Goal: Task Accomplishment & Management: Manage account settings

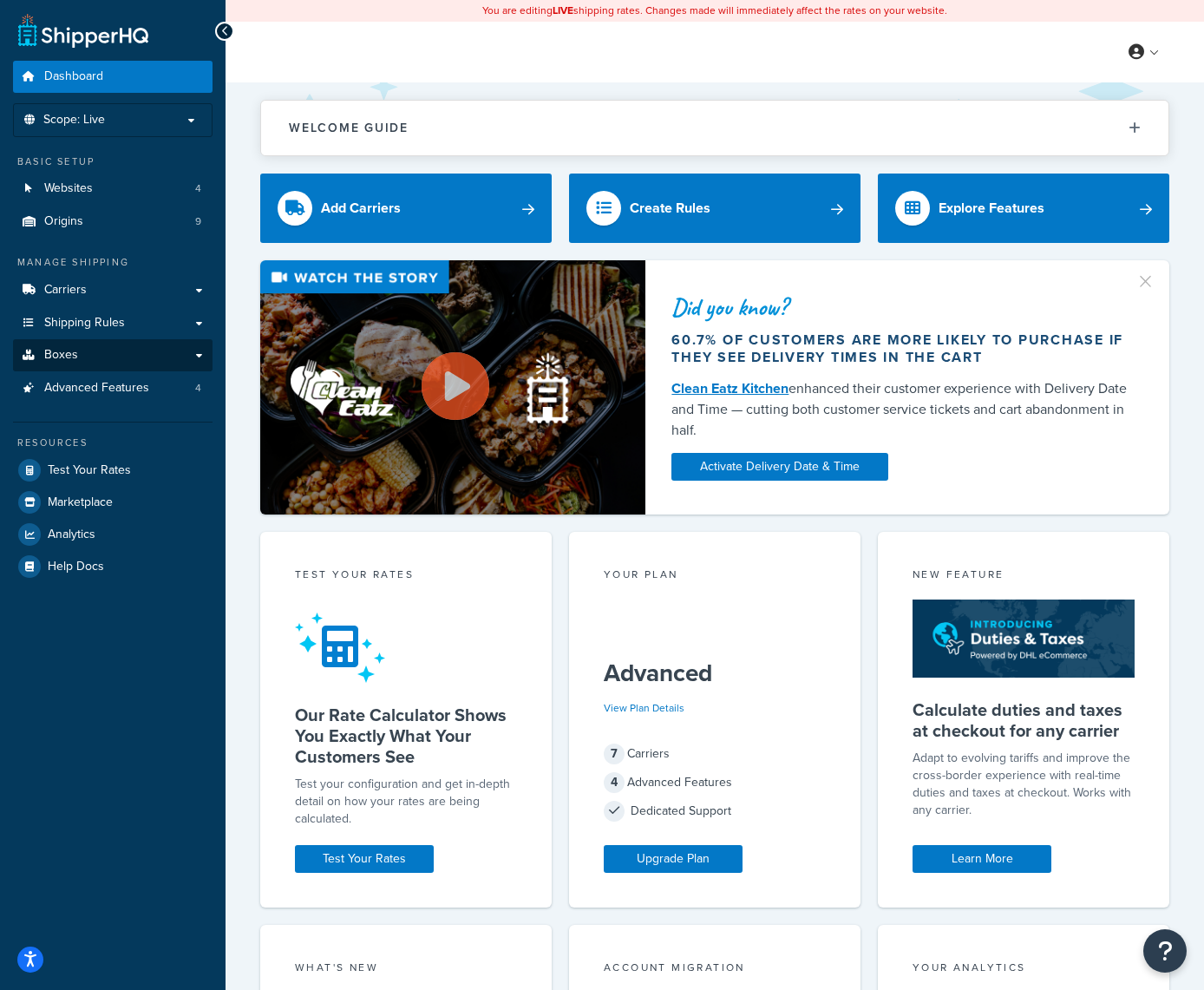
click at [149, 348] on link "Boxes" at bounding box center [113, 355] width 200 height 32
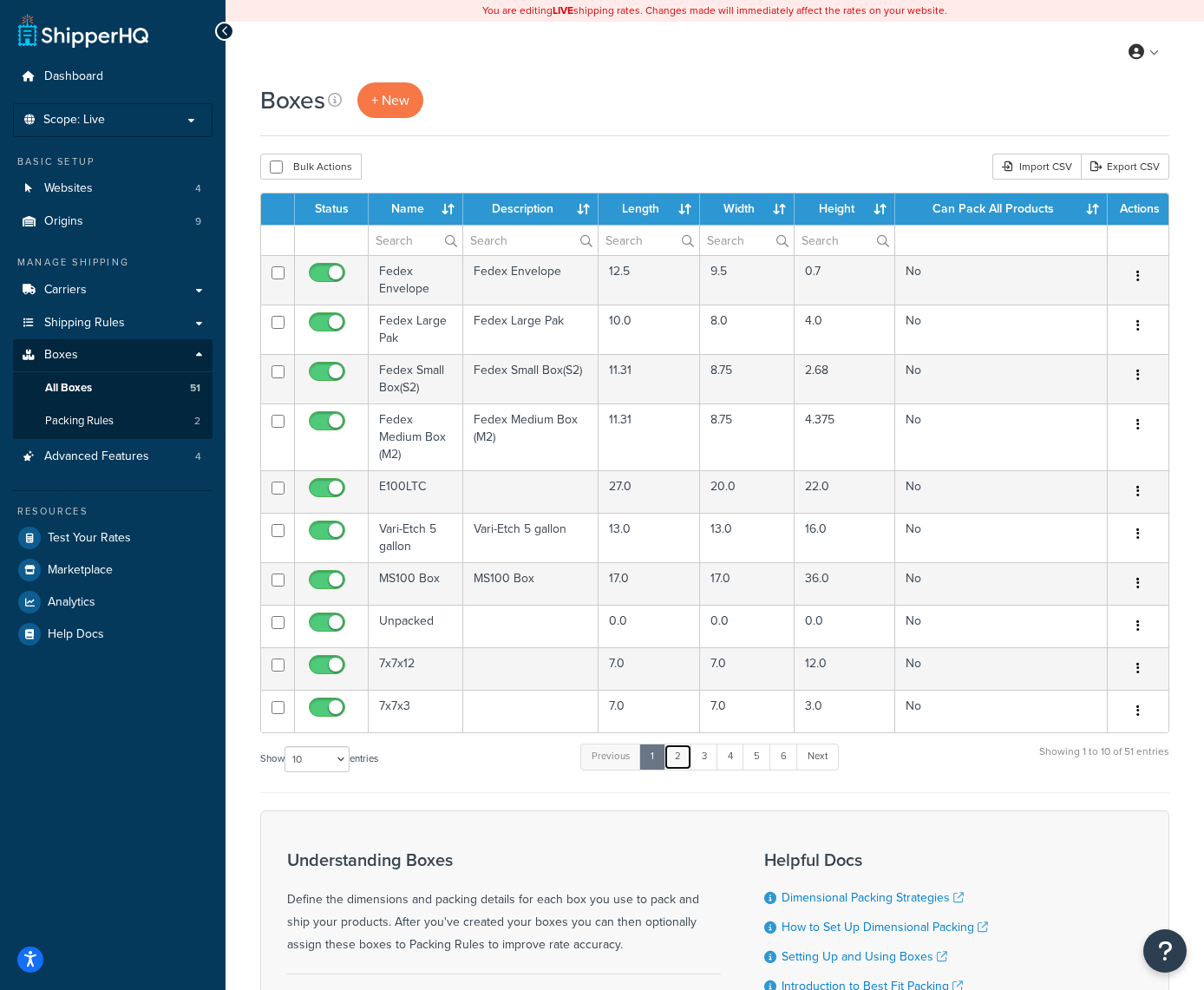
click at [680, 758] on link "2" at bounding box center [678, 756] width 29 height 26
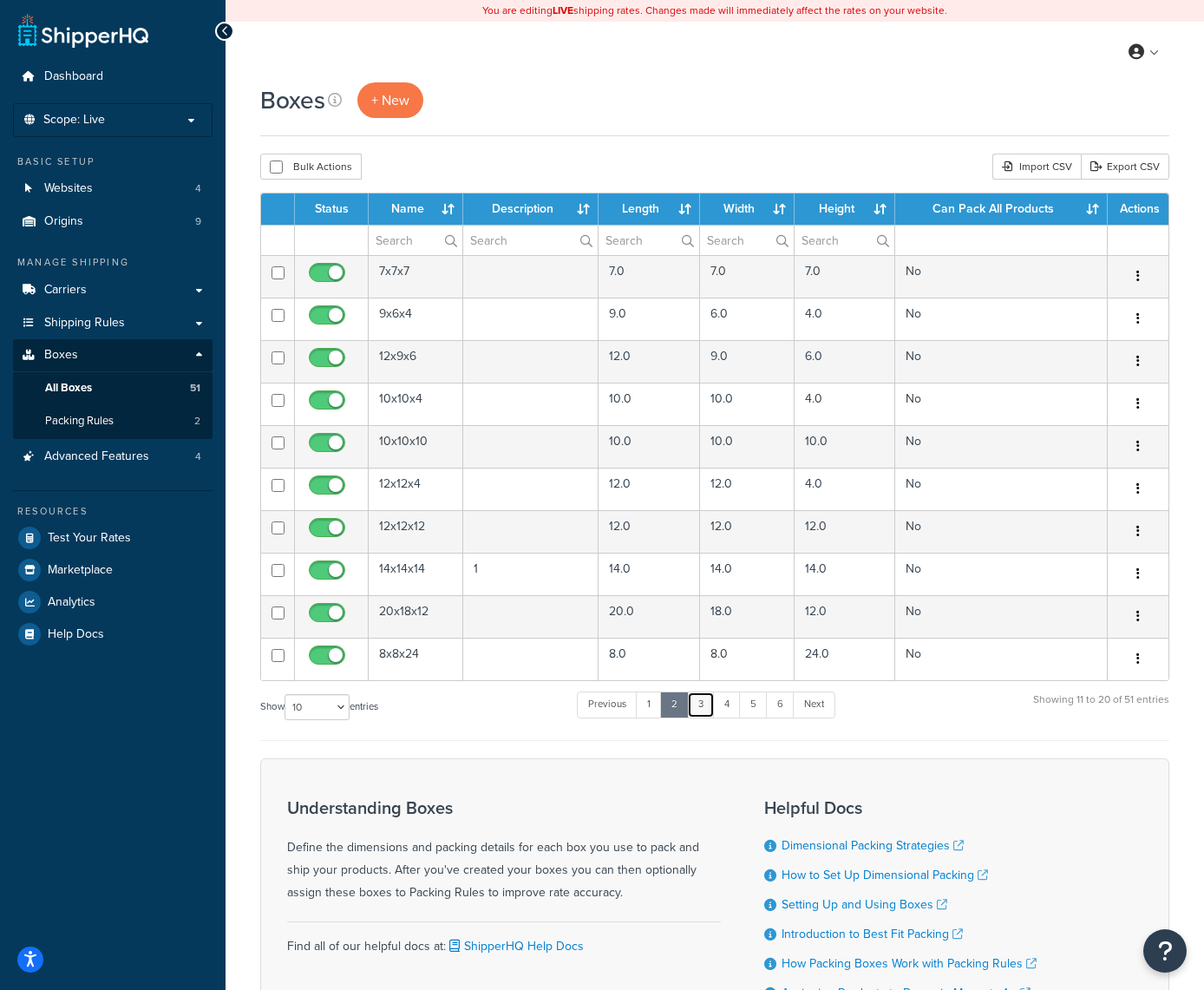
click at [702, 703] on link "3" at bounding box center [701, 704] width 28 height 26
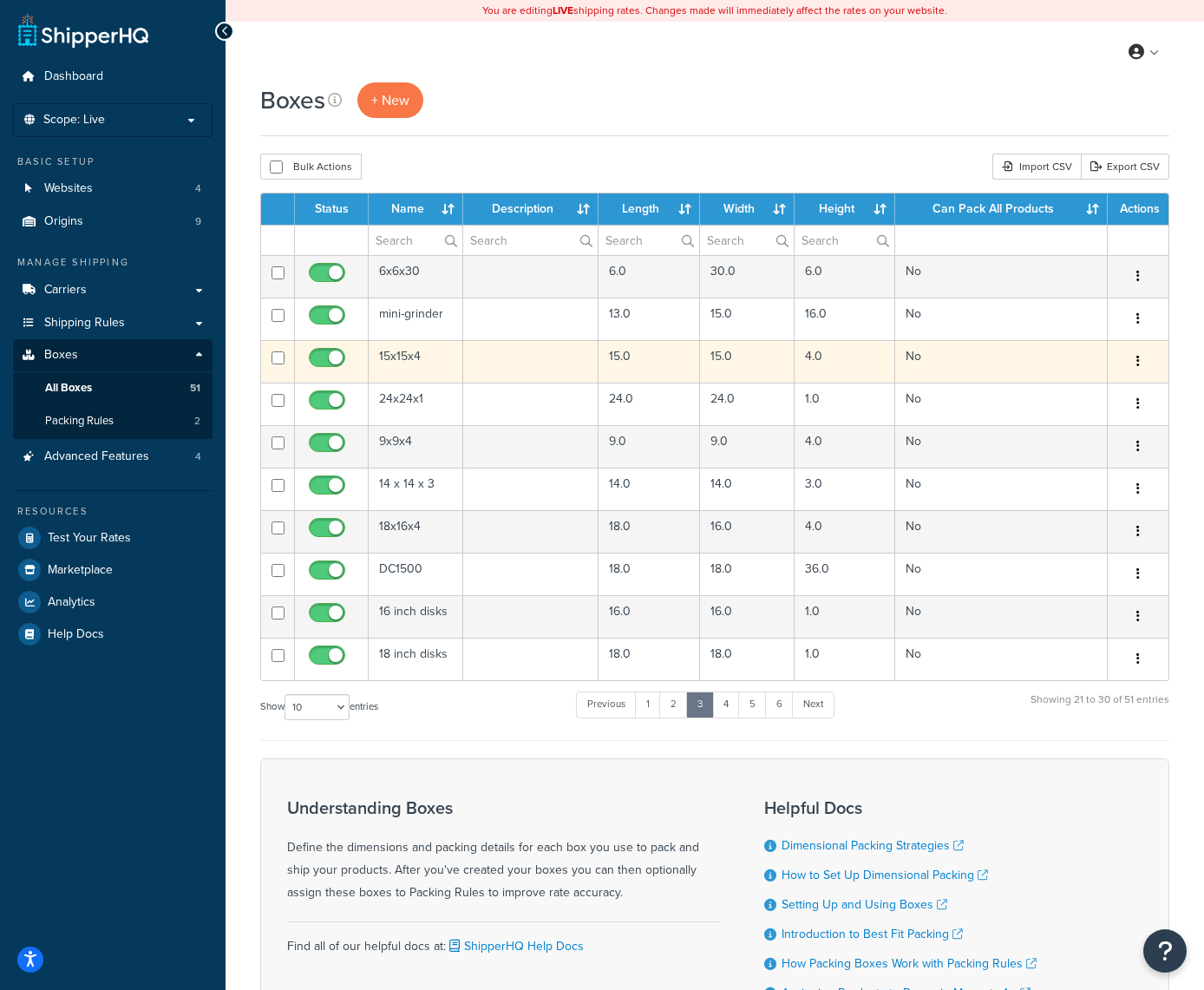
click at [1144, 351] on button "button" at bounding box center [1138, 362] width 24 height 28
click at [1059, 390] on link "Edit" at bounding box center [1082, 395] width 137 height 36
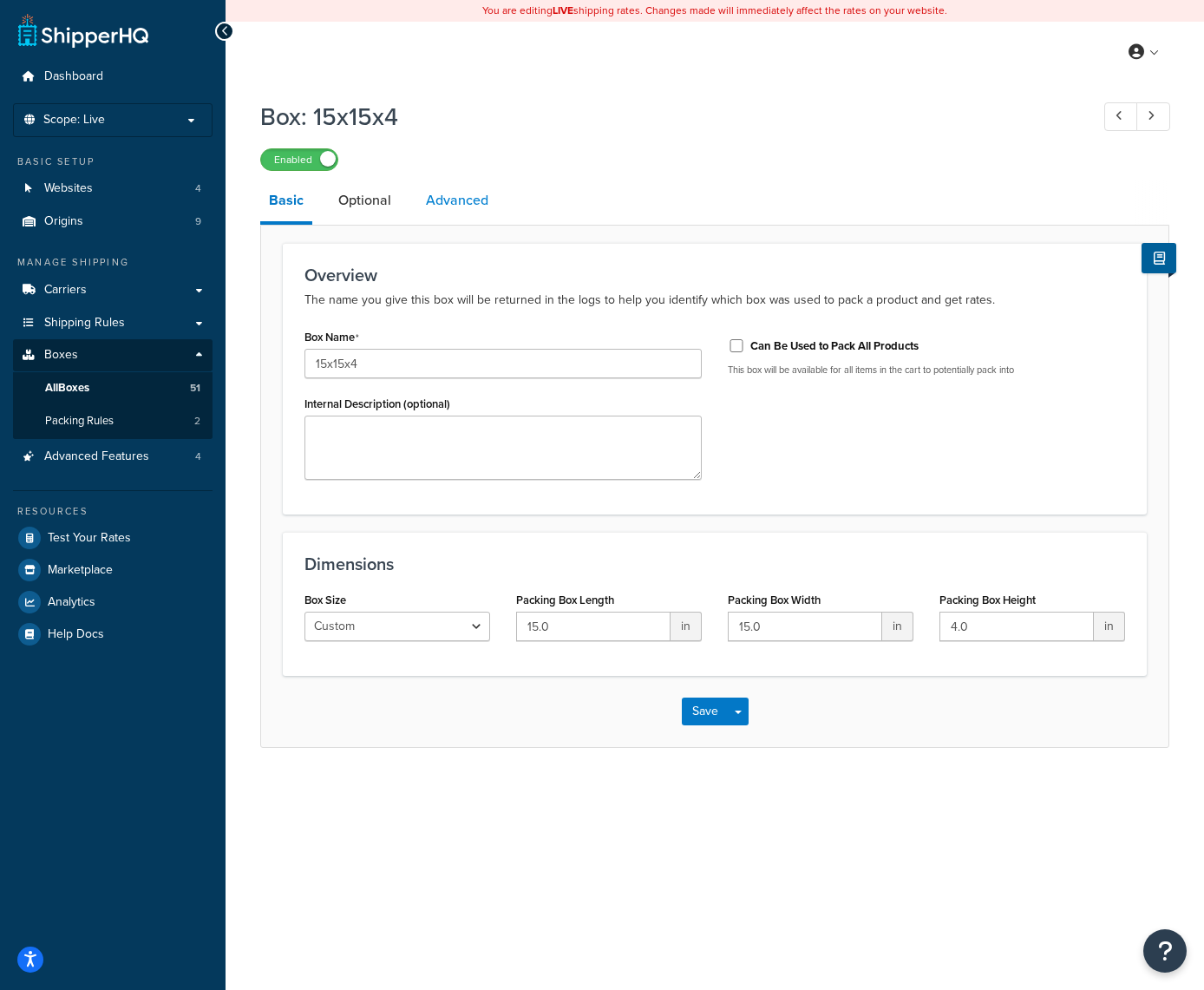
click at [453, 187] on link "Advanced" at bounding box center [457, 200] width 79 height 42
select select "50"
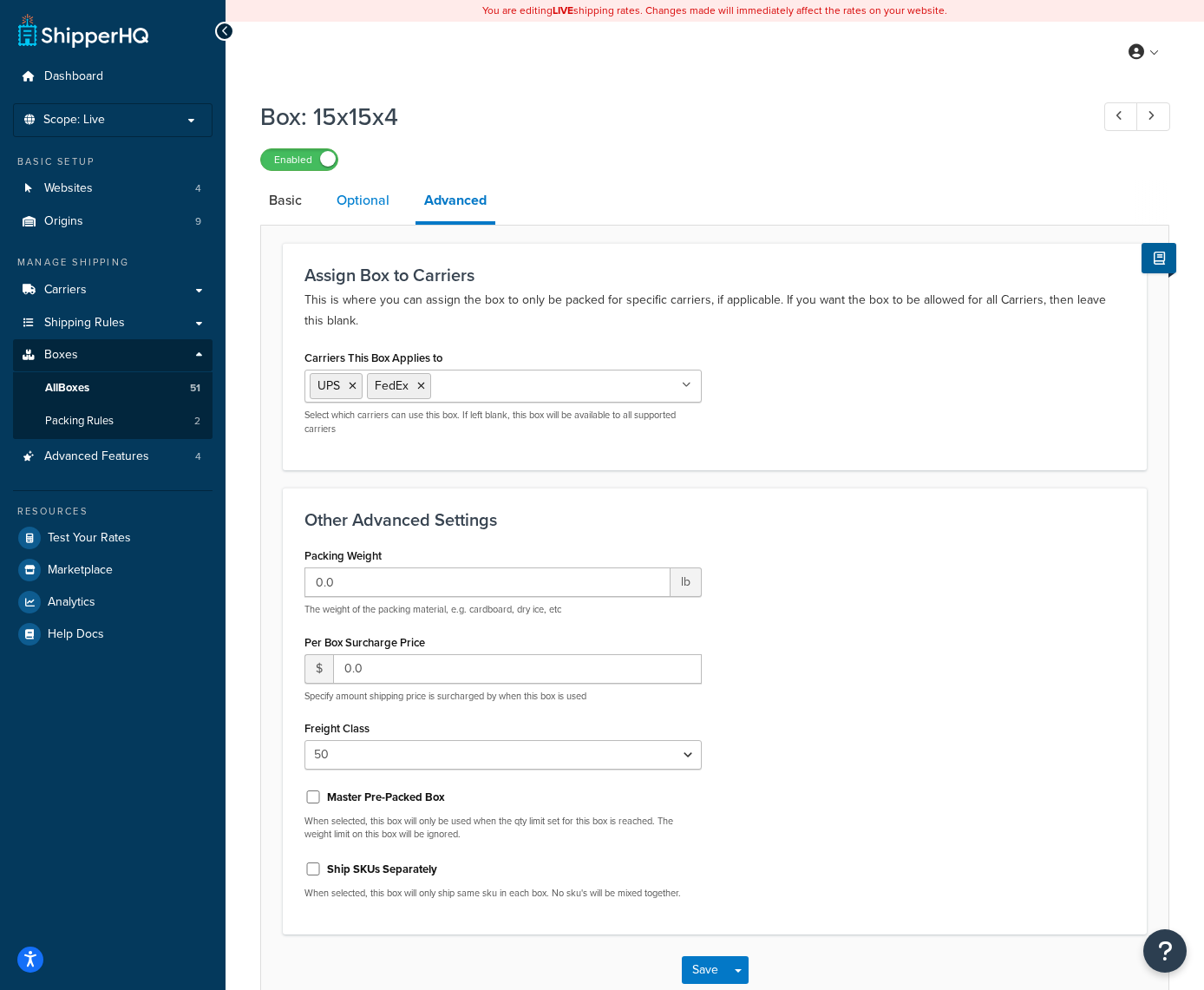
click at [369, 203] on link "Optional" at bounding box center [362, 200] width 71 height 42
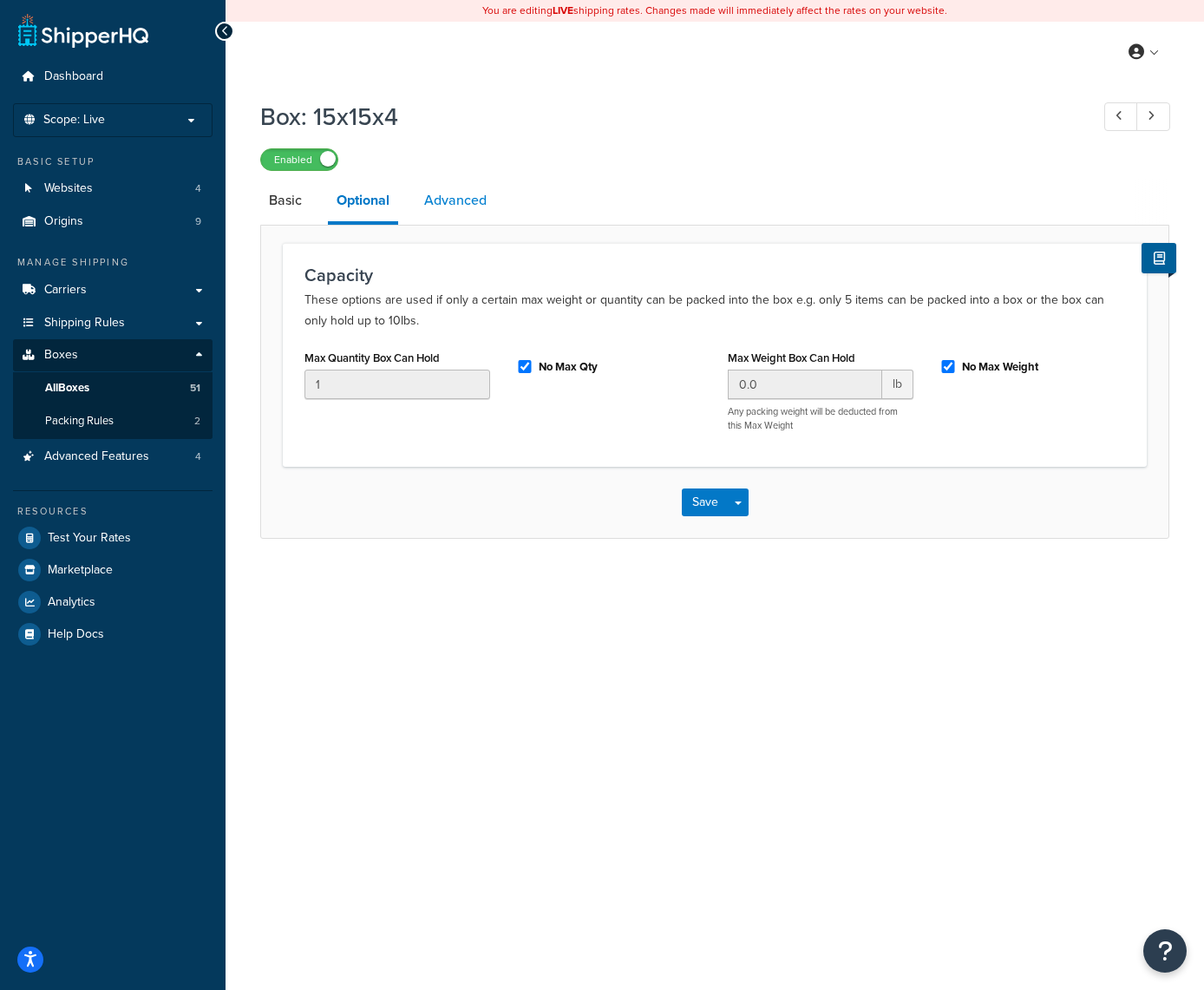
click at [439, 203] on link "Advanced" at bounding box center [455, 200] width 79 height 42
select select "50"
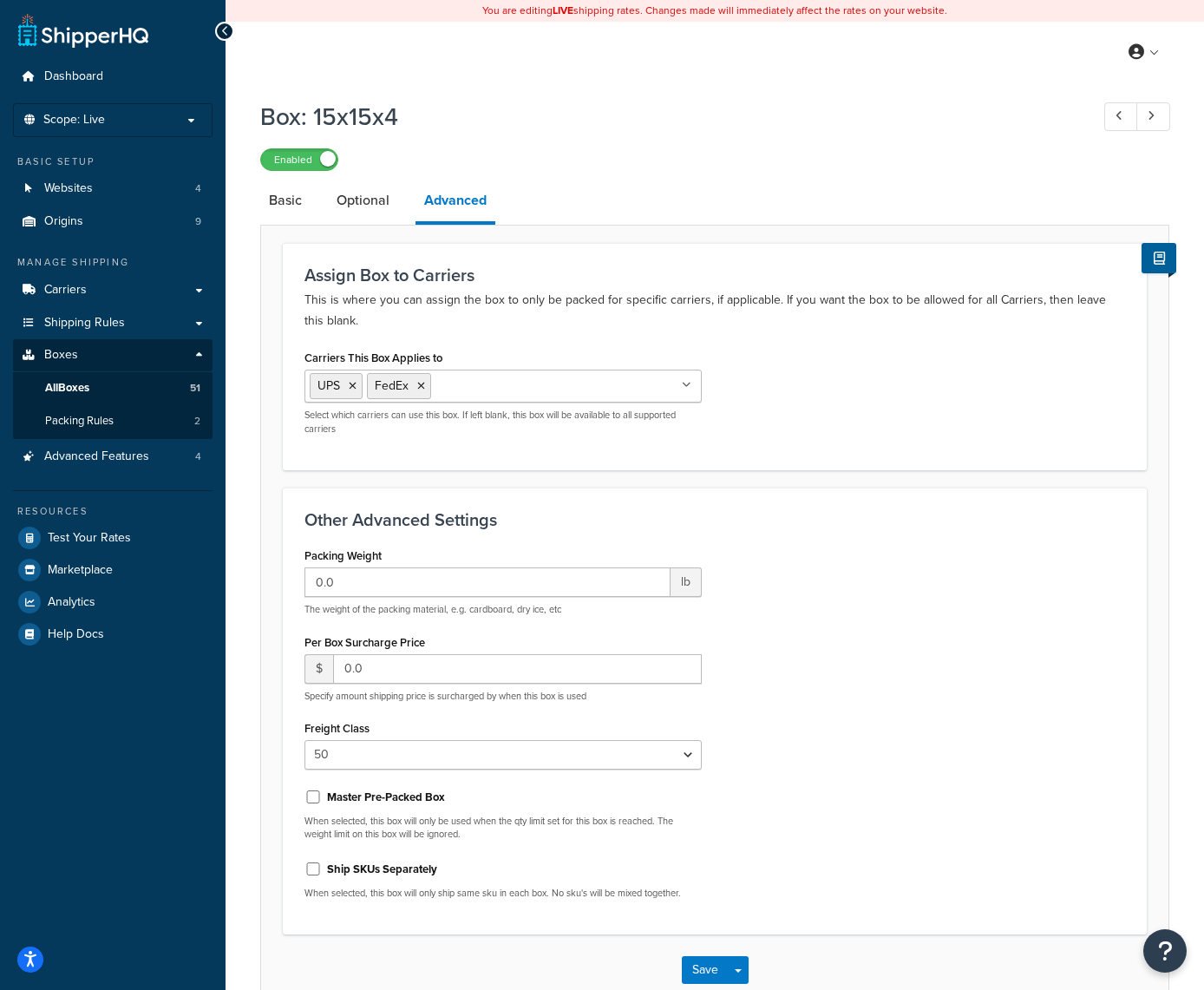
click at [685, 388] on icon at bounding box center [686, 386] width 10 height 11
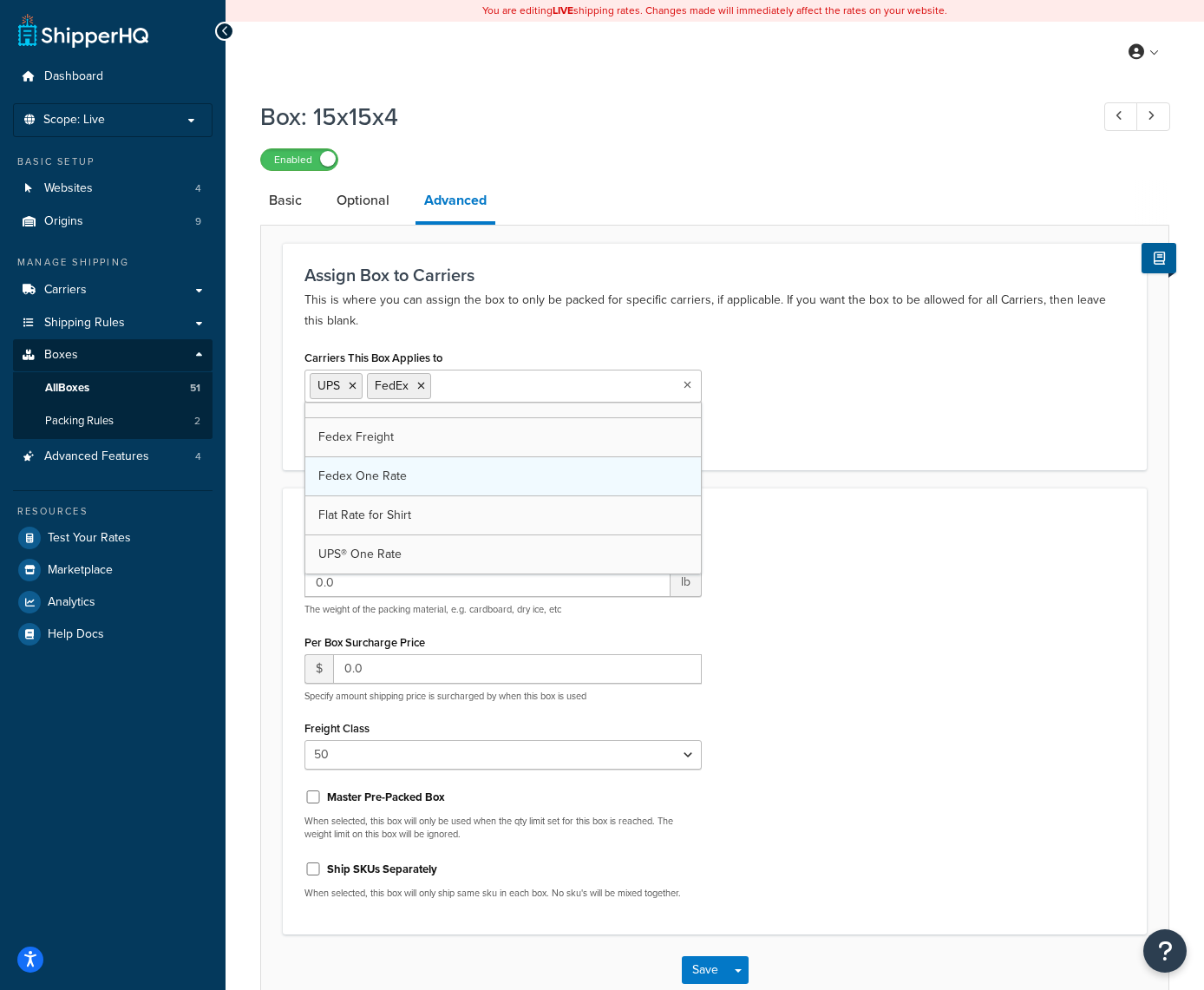
scroll to position [22, 0]
click at [817, 453] on div "Assign Box to Carriers This is where you can assign the box to only be packed f…" at bounding box center [715, 356] width 864 height 228
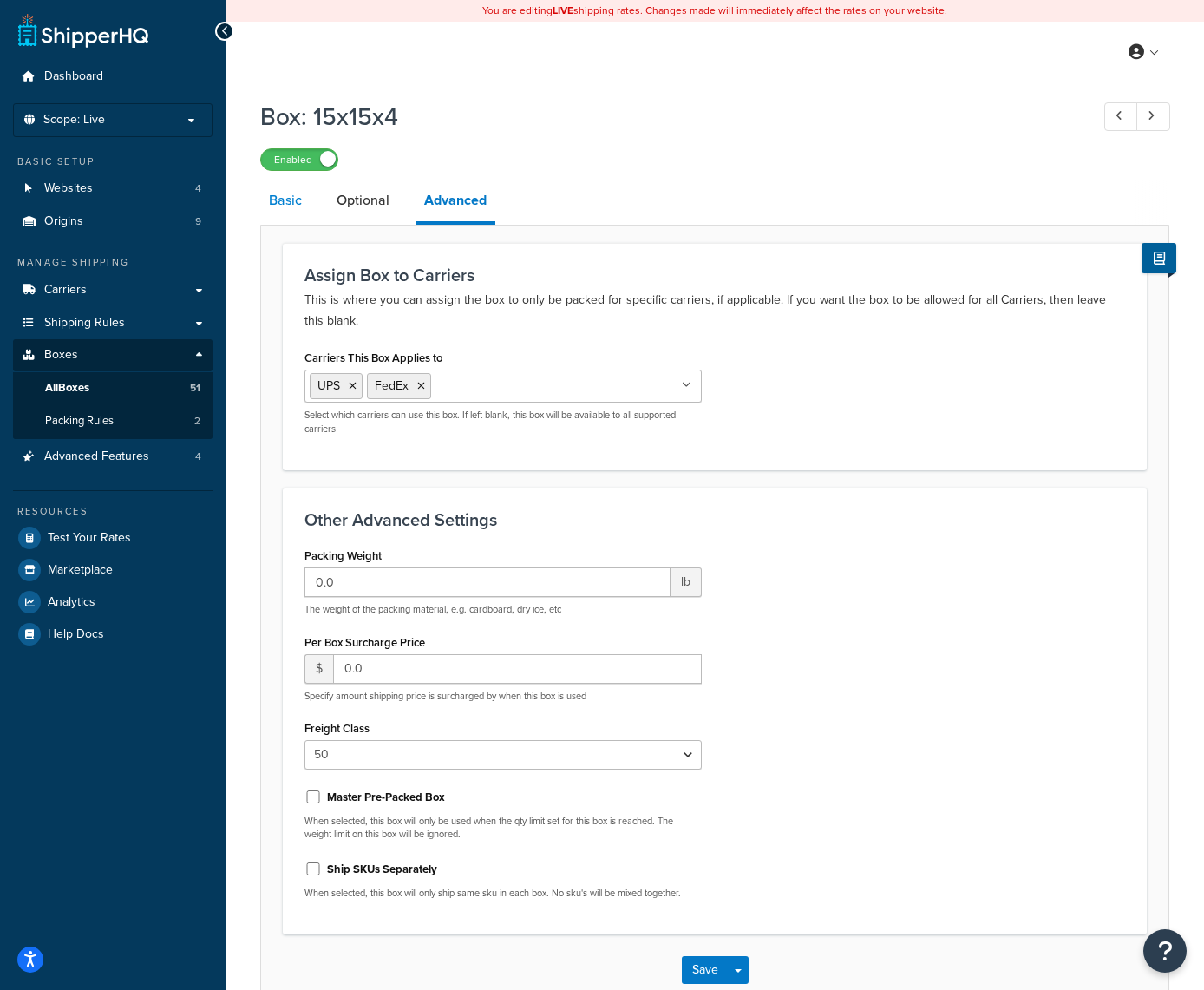
click at [285, 204] on link "Basic" at bounding box center [286, 200] width 50 height 42
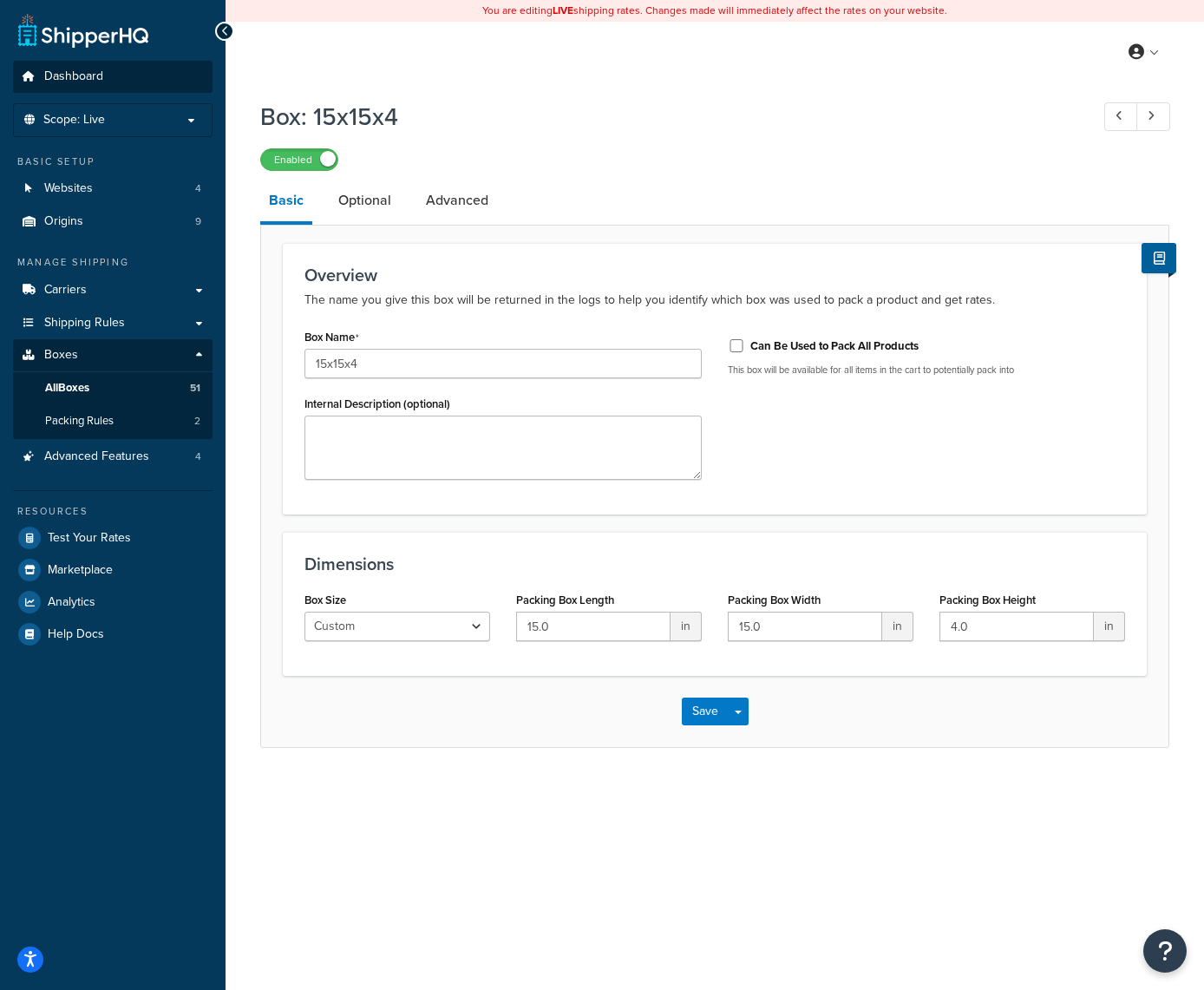
click at [103, 79] on span "Dashboard" at bounding box center [74, 77] width 59 height 15
